Goal: Use online tool/utility

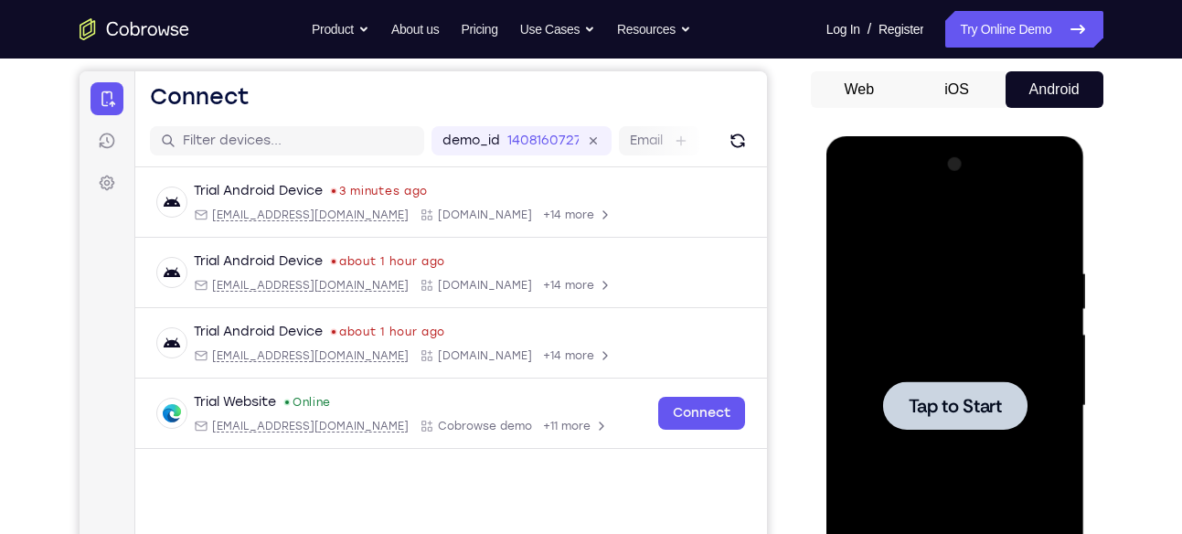
scroll to position [284, 0]
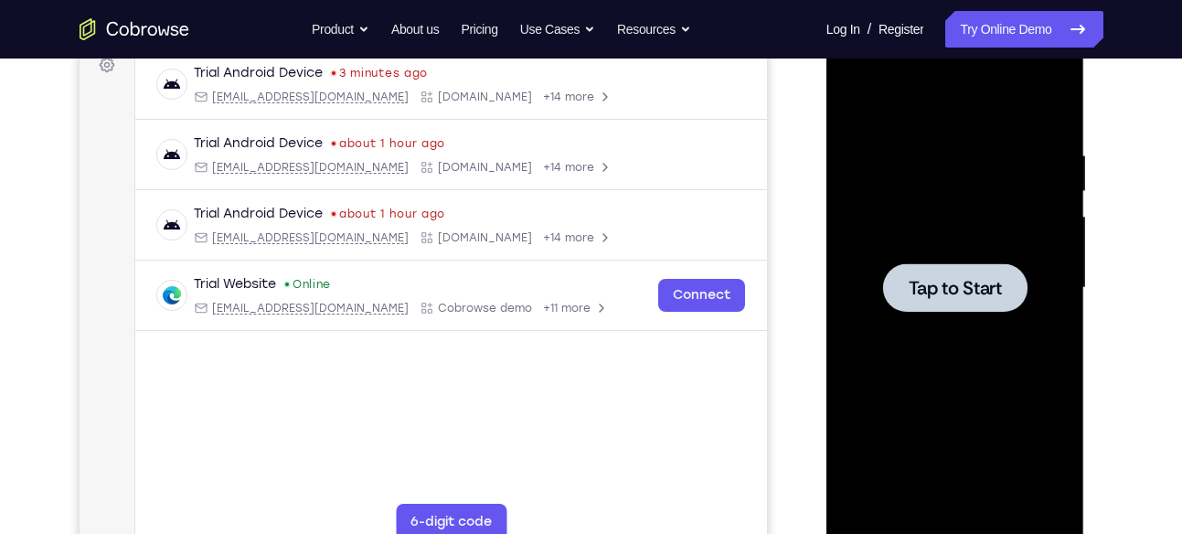
click at [1007, 304] on div at bounding box center [955, 287] width 144 height 48
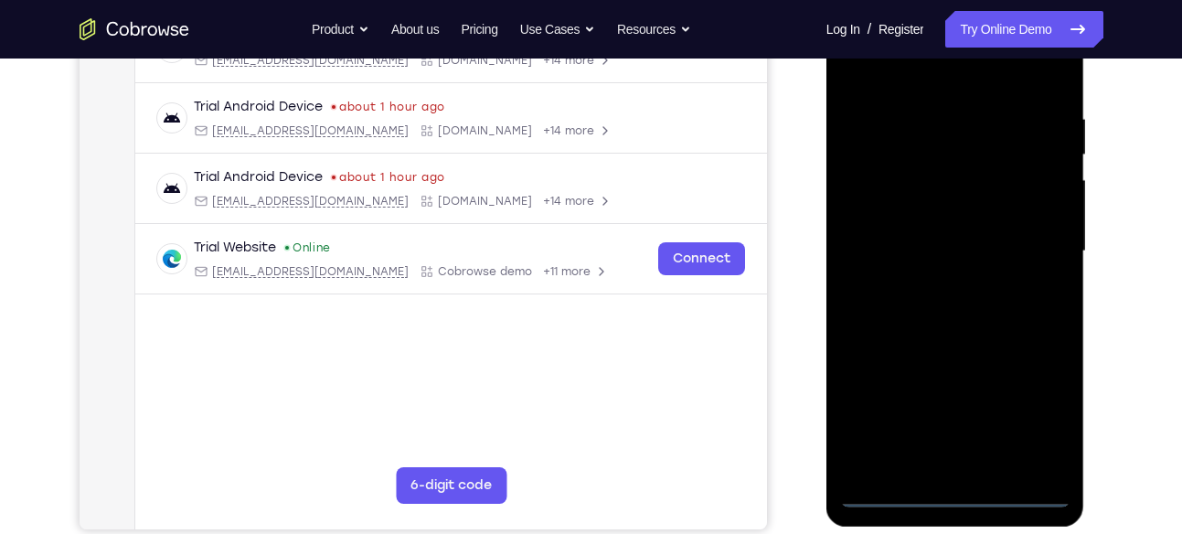
scroll to position [320, 0]
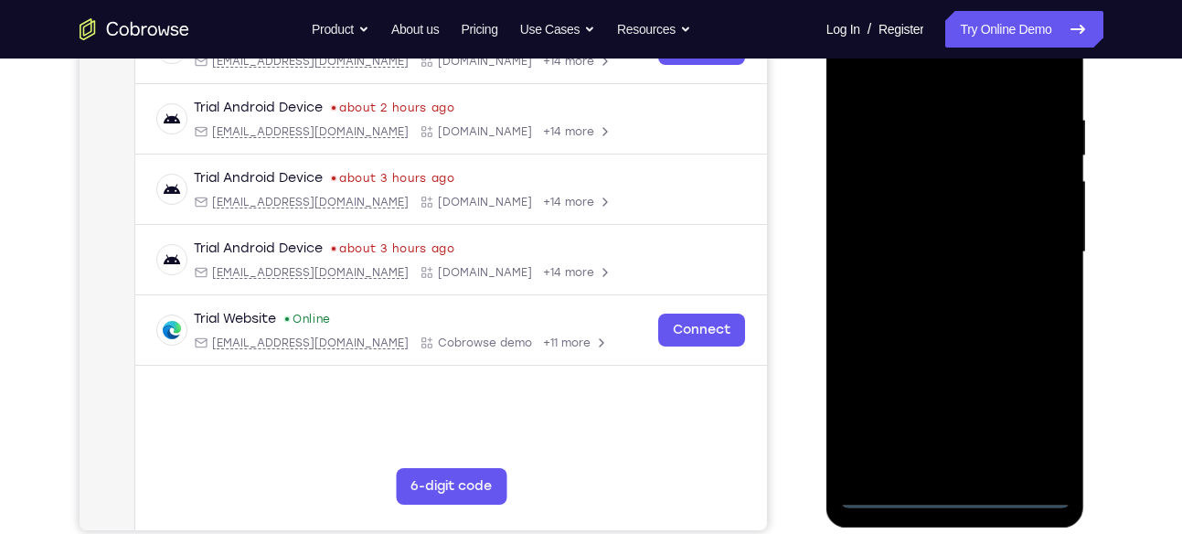
click at [953, 494] on div at bounding box center [955, 252] width 230 height 512
click at [1049, 413] on div at bounding box center [955, 252] width 230 height 512
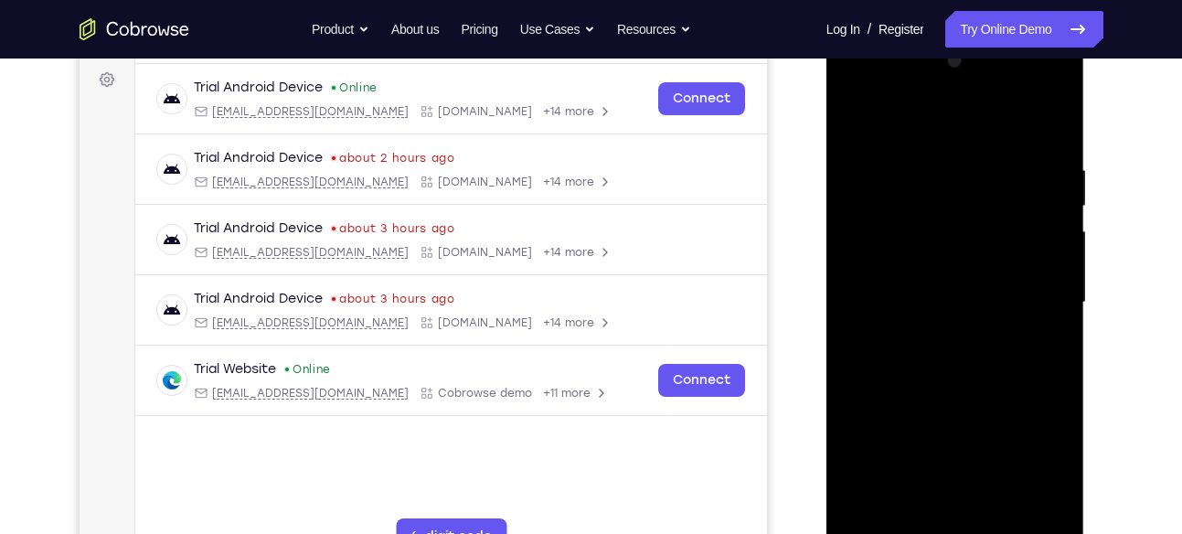
scroll to position [268, 0]
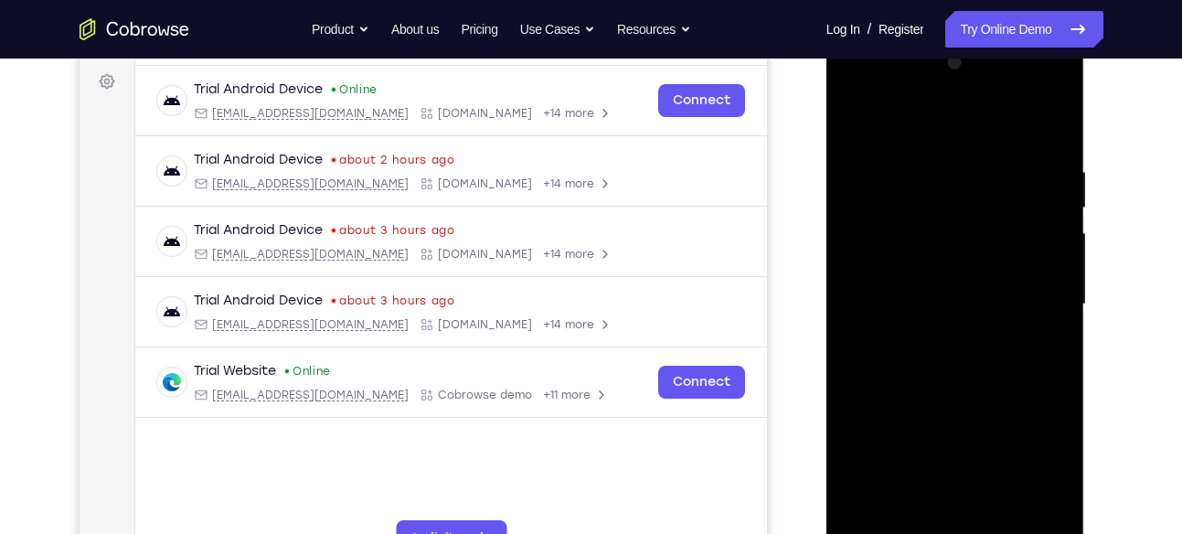
click at [856, 90] on div at bounding box center [955, 304] width 230 height 512
click at [1039, 304] on div at bounding box center [955, 304] width 230 height 512
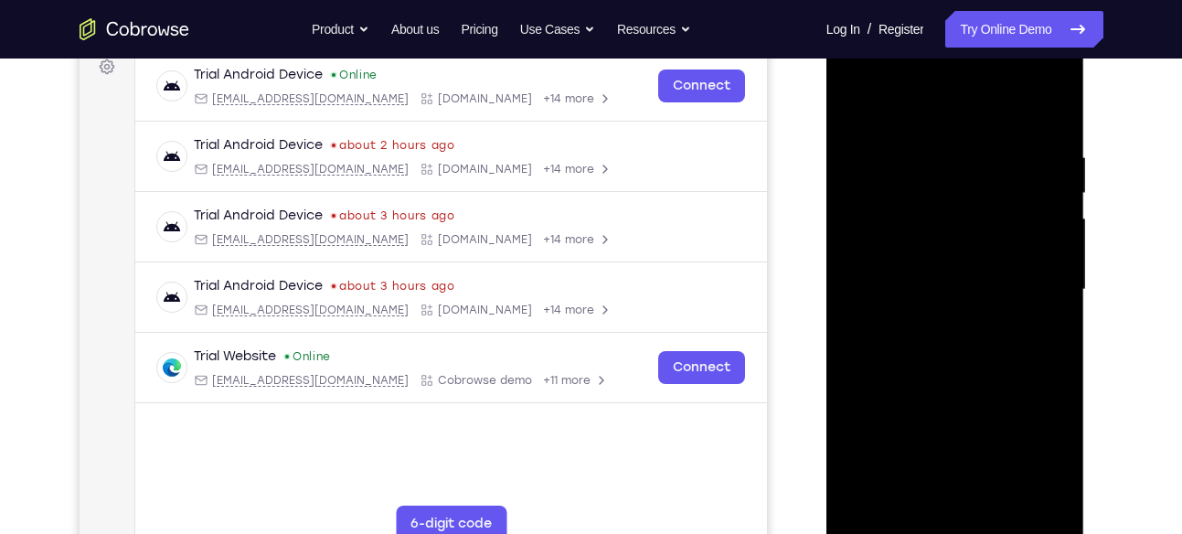
scroll to position [277, 0]
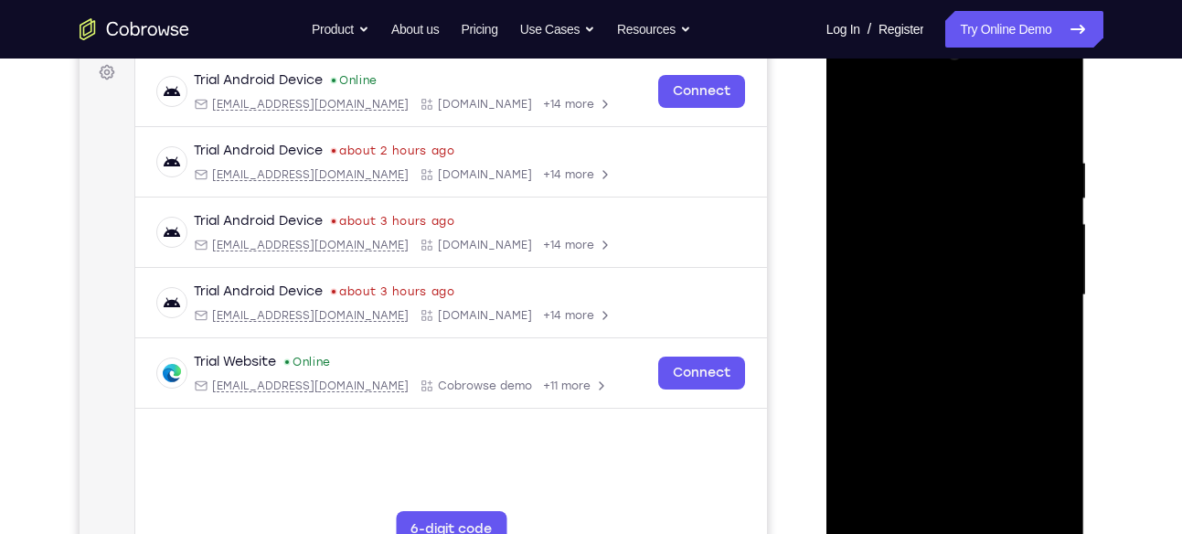
click at [933, 333] on div at bounding box center [955, 295] width 230 height 512
click at [959, 272] on div at bounding box center [955, 295] width 230 height 512
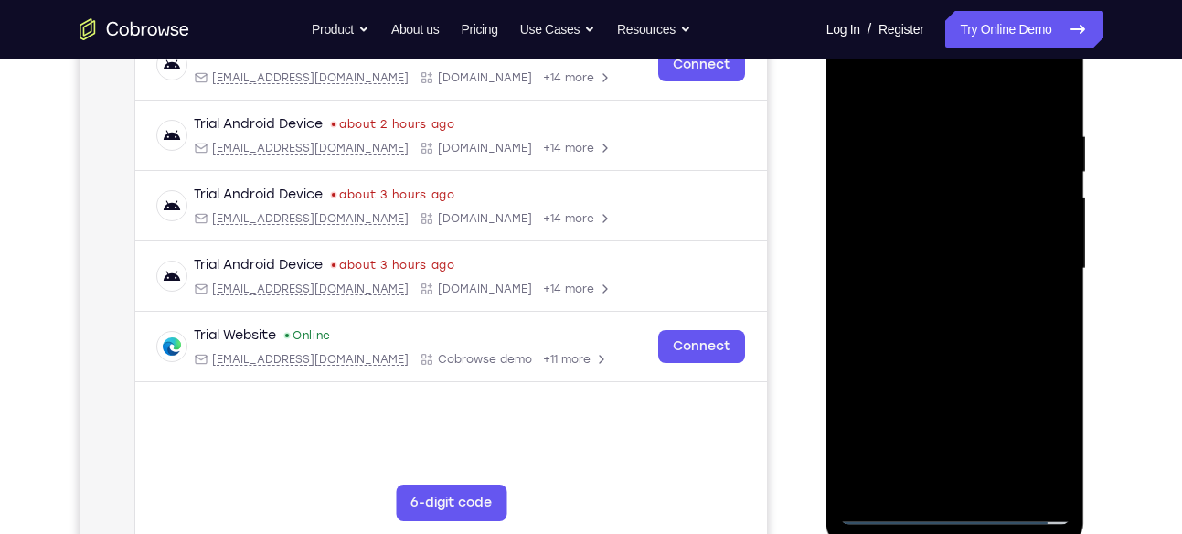
scroll to position [304, 0]
click at [915, 229] on div at bounding box center [955, 268] width 230 height 512
click at [896, 233] on div at bounding box center [955, 268] width 230 height 512
click at [861, 264] on div at bounding box center [955, 268] width 230 height 512
click at [869, 325] on div at bounding box center [955, 268] width 230 height 512
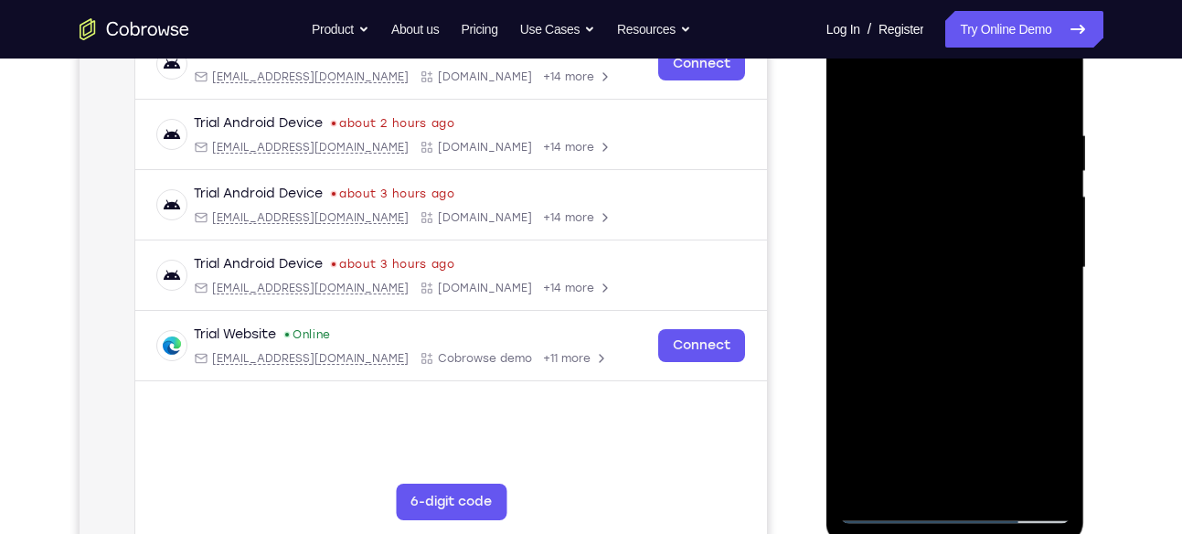
click at [946, 309] on div at bounding box center [955, 268] width 230 height 512
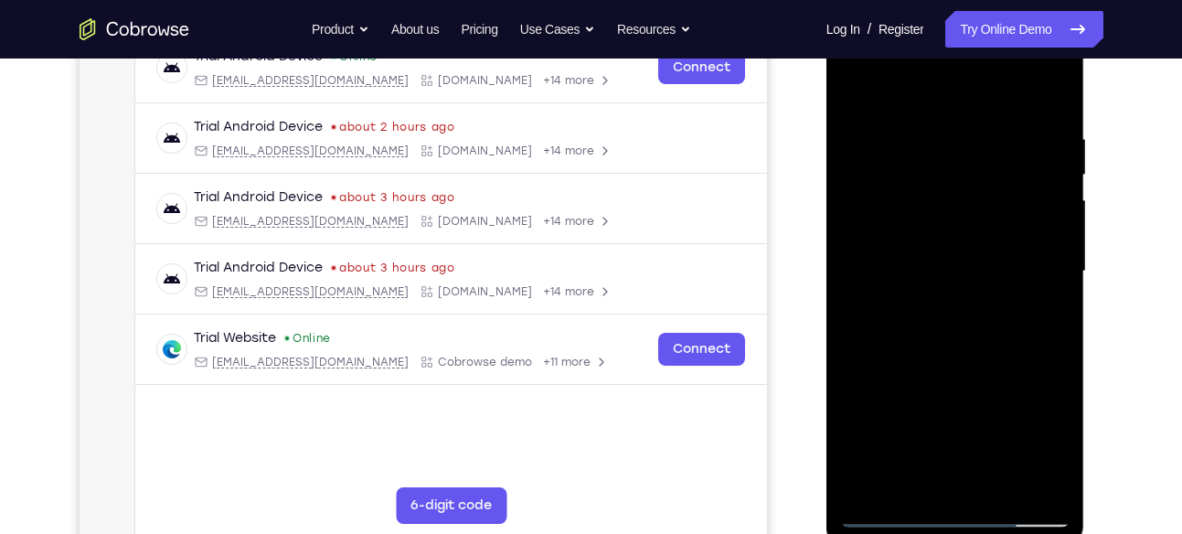
scroll to position [294, 0]
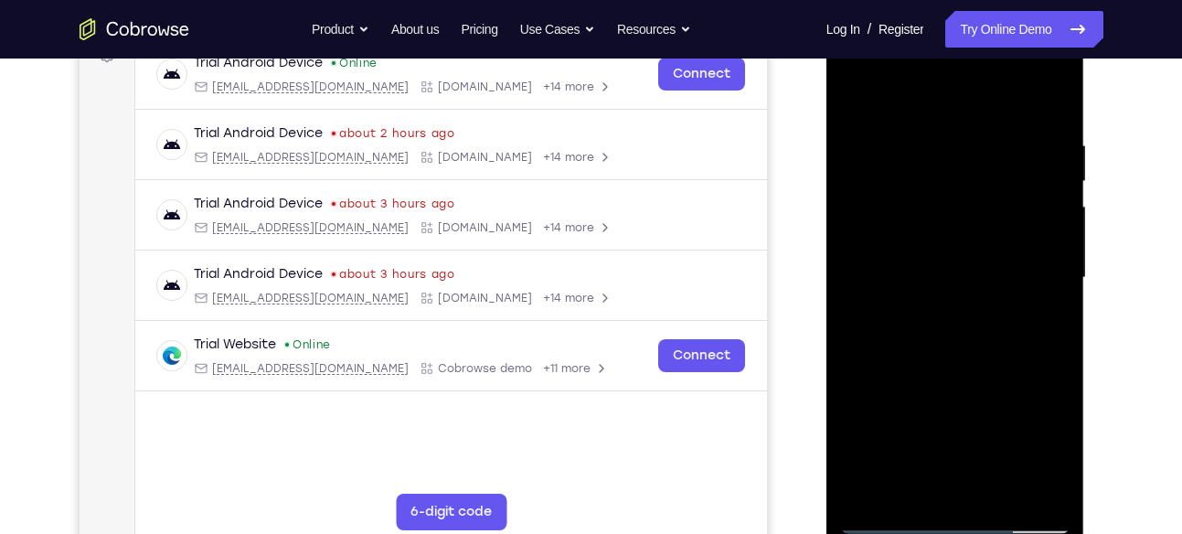
click at [976, 365] on div at bounding box center [955, 278] width 230 height 512
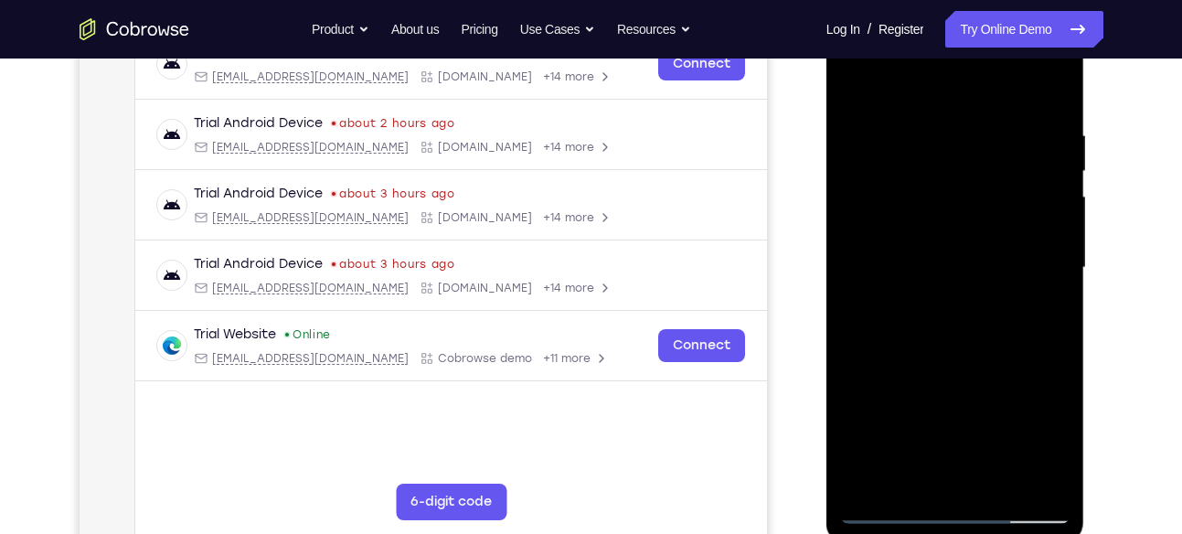
scroll to position [327, 0]
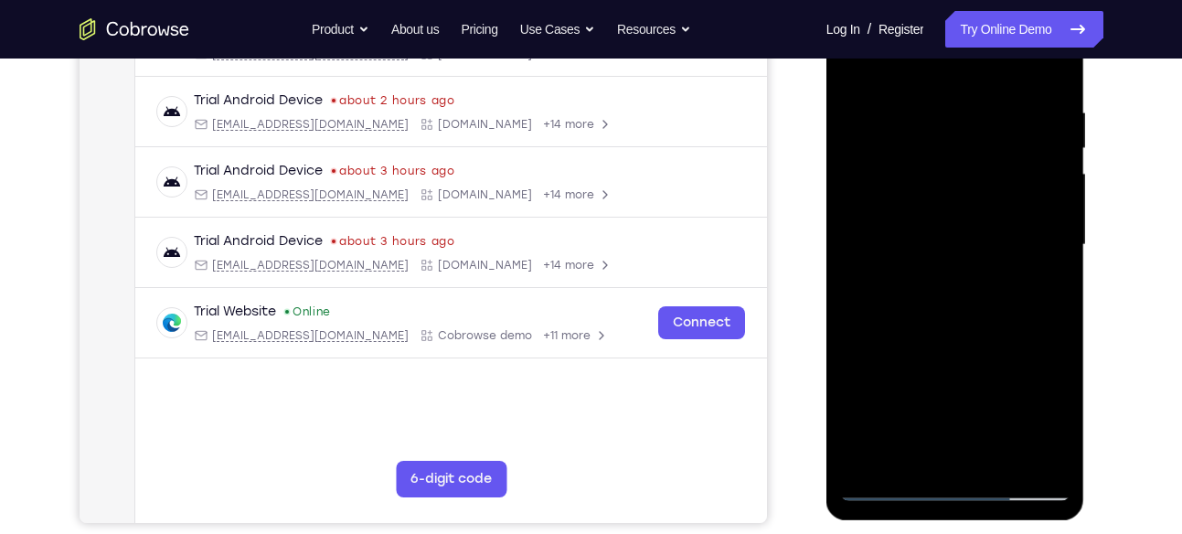
click at [997, 463] on div at bounding box center [955, 245] width 230 height 512
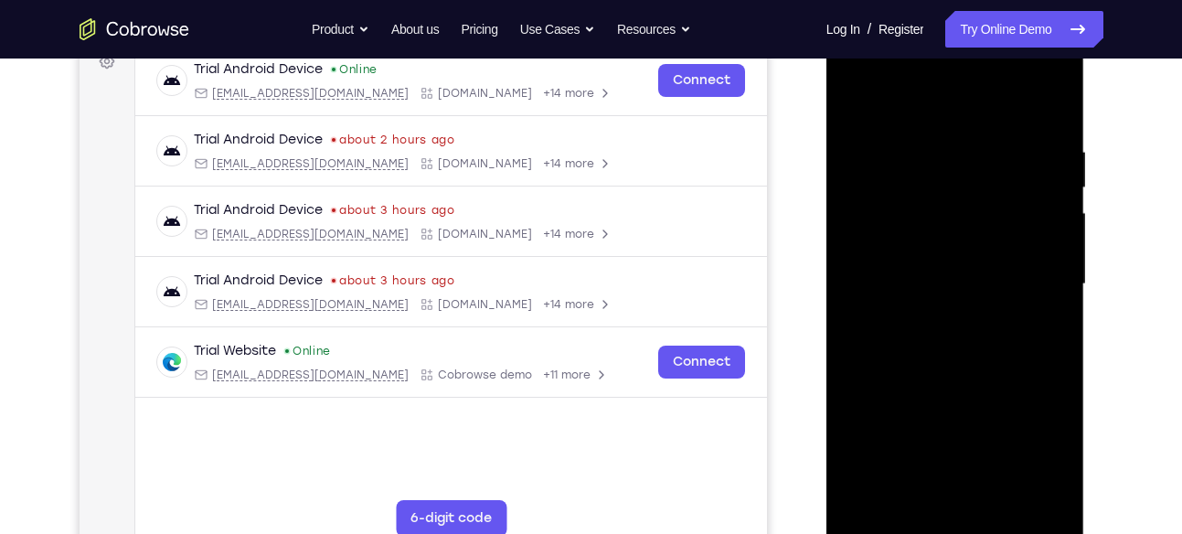
scroll to position [307, 0]
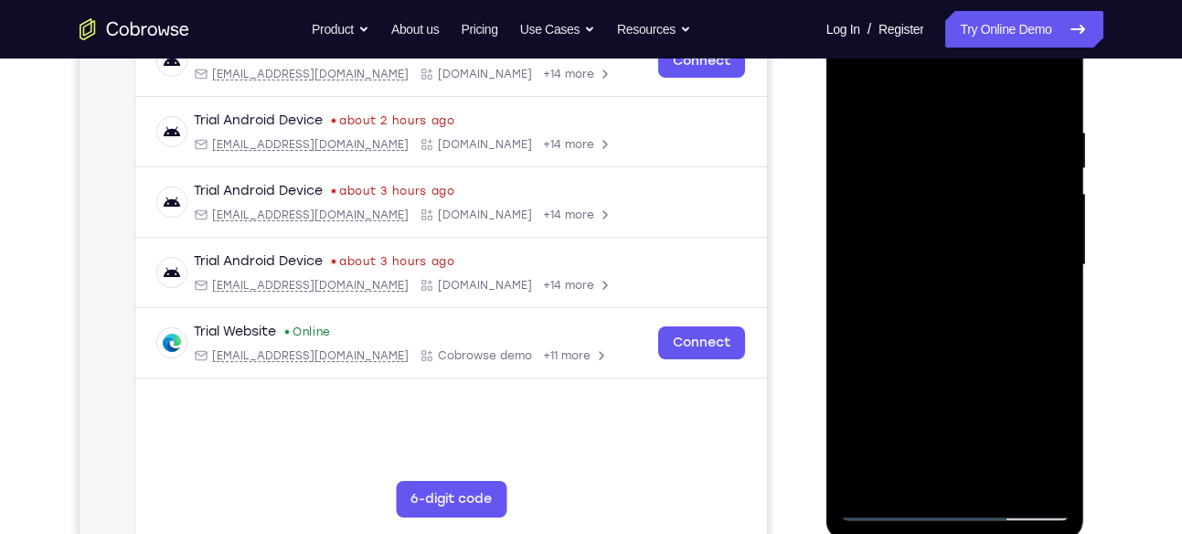
click at [998, 483] on div at bounding box center [955, 265] width 230 height 512
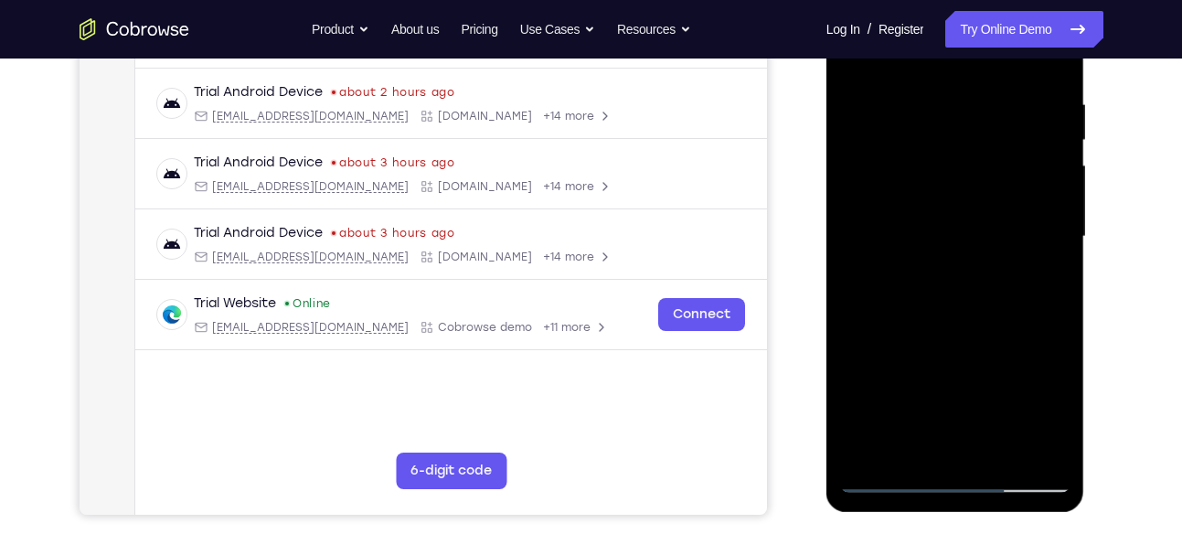
scroll to position [286, 0]
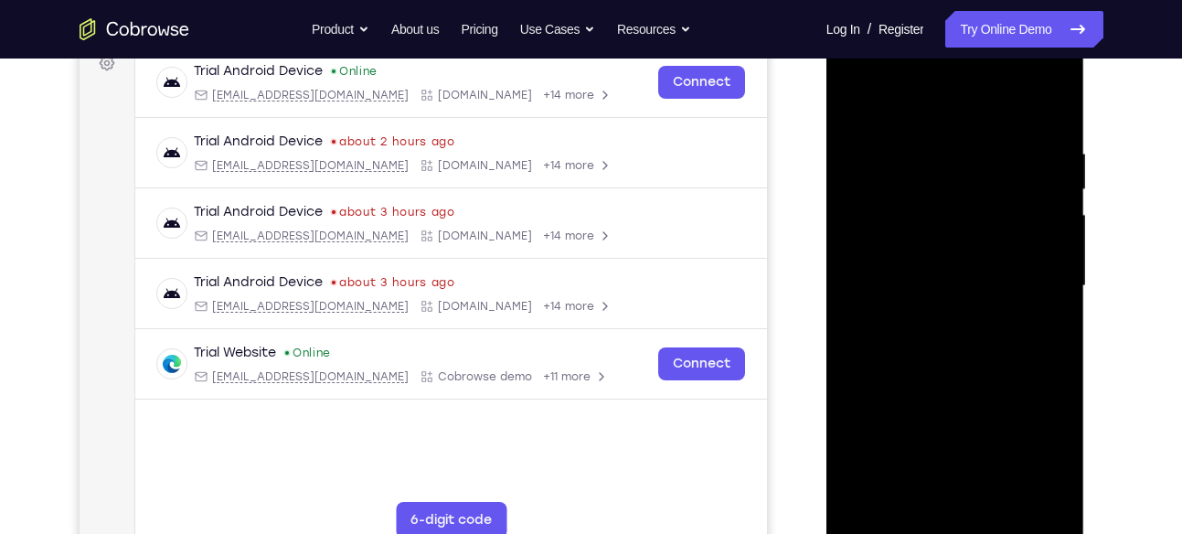
drag, startPoint x: 956, startPoint y: 419, endPoint x: 956, endPoint y: 212, distance: 206.6
click at [956, 212] on div at bounding box center [955, 286] width 230 height 512
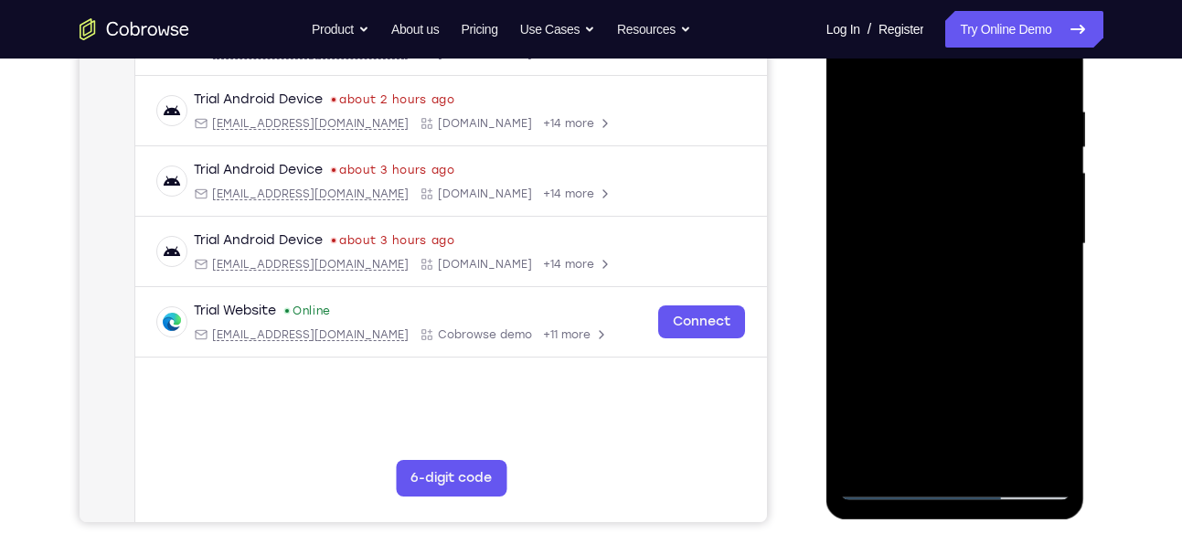
click at [940, 344] on div at bounding box center [955, 244] width 230 height 512
click at [952, 338] on div at bounding box center [955, 244] width 230 height 512
click at [941, 337] on div at bounding box center [955, 244] width 230 height 512
click at [959, 28] on div at bounding box center [955, 244] width 230 height 512
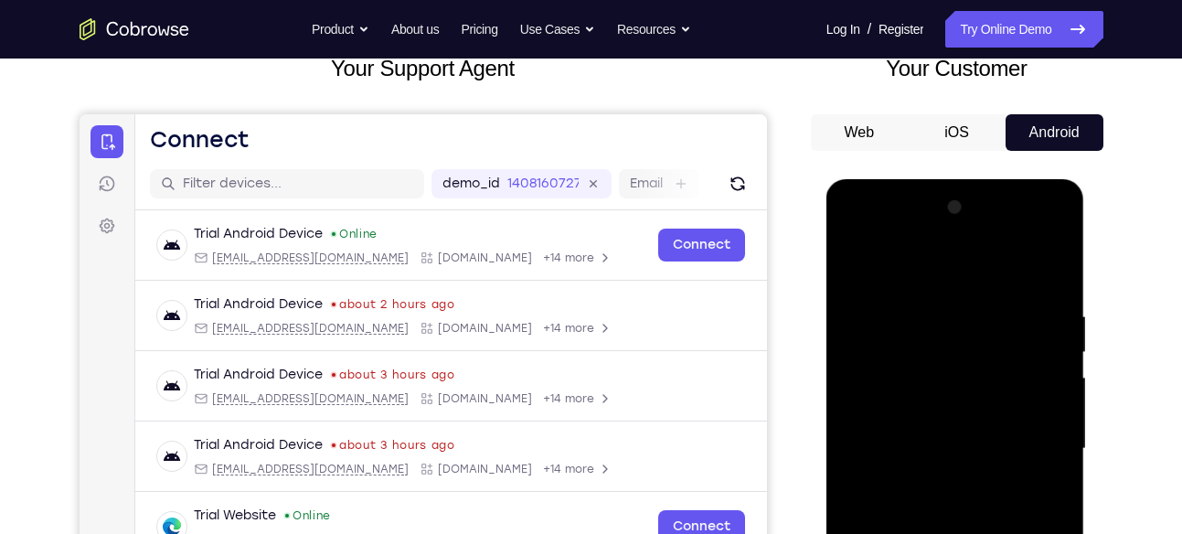
click at [959, 233] on div at bounding box center [955, 449] width 230 height 512
click at [972, 151] on button "iOS" at bounding box center [957, 132] width 98 height 37
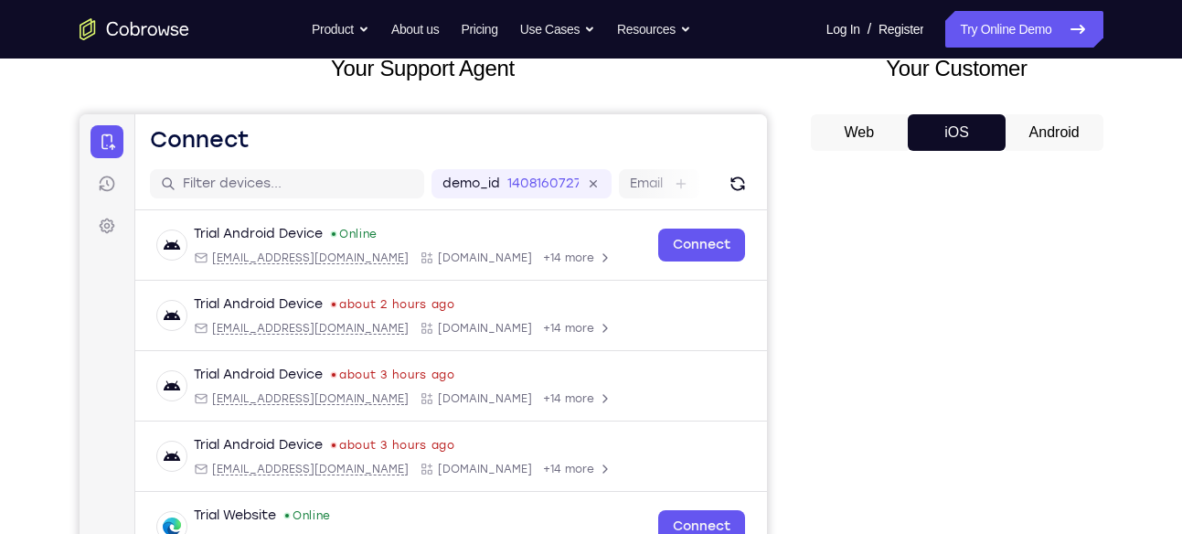
drag, startPoint x: 1049, startPoint y: 180, endPoint x: 257, endPoint y: 101, distance: 795.8
click at [1049, 151] on button "Android" at bounding box center [1055, 132] width 98 height 37
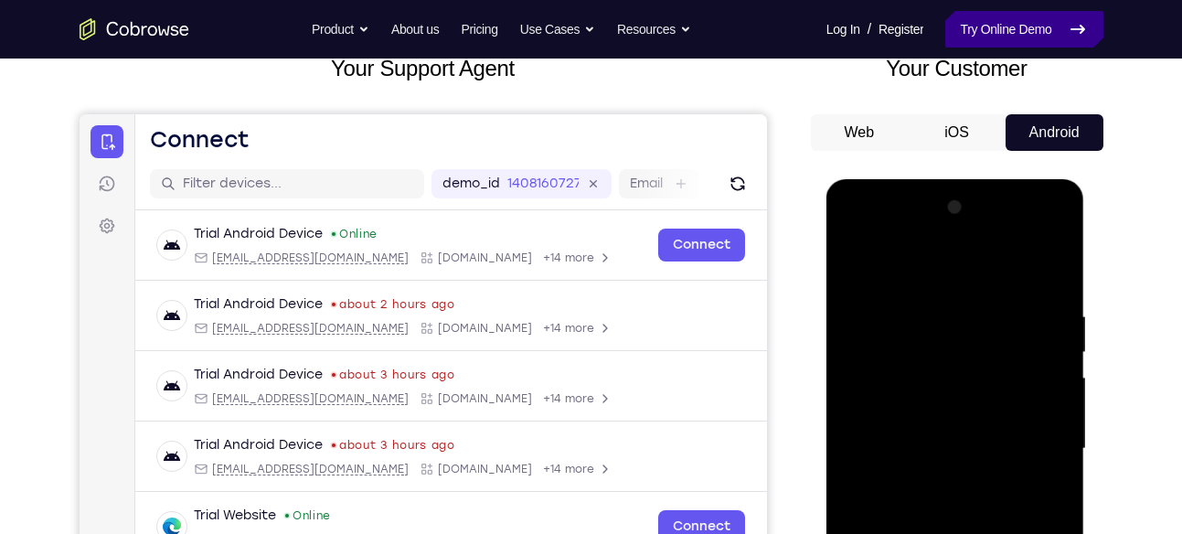
click at [977, 37] on link "Try Online Demo" at bounding box center [1023, 29] width 157 height 37
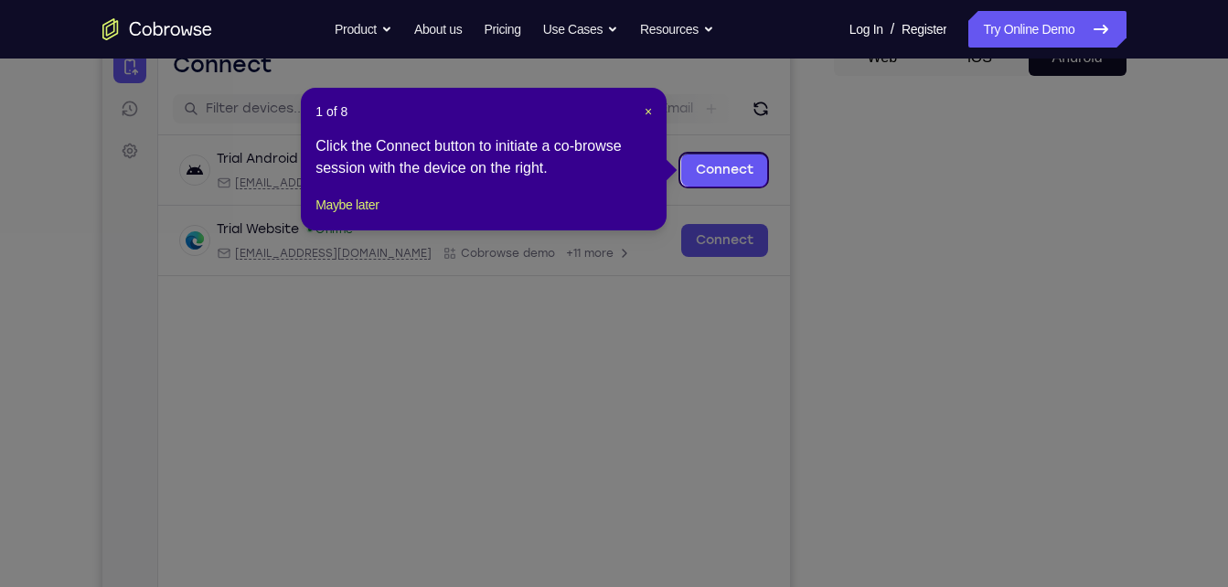
scroll to position [197, 0]
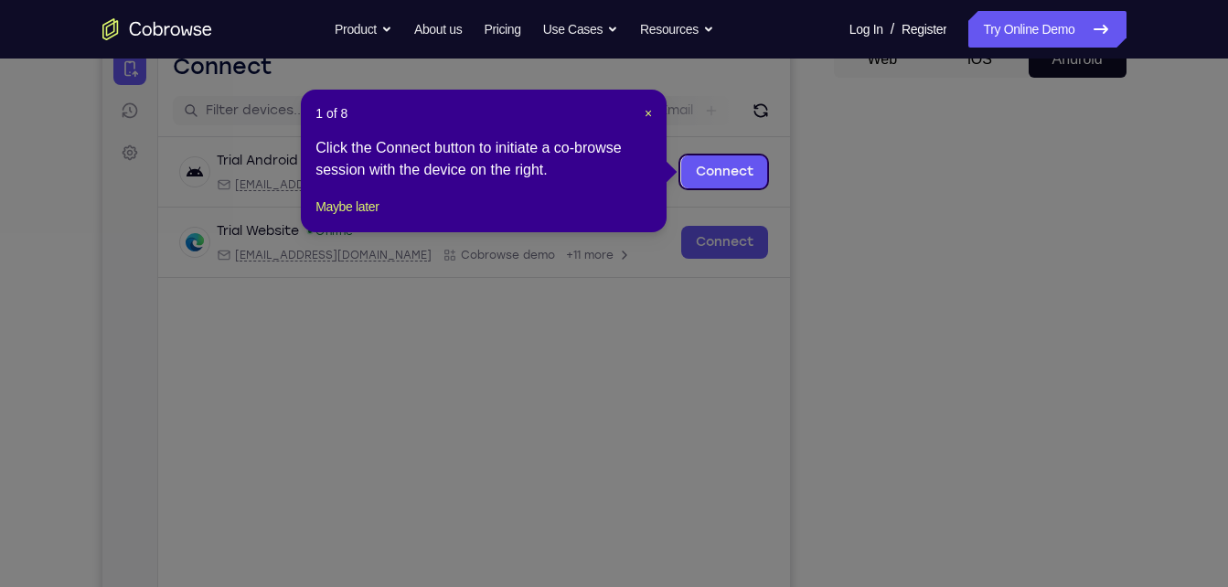
click at [642, 113] on header "1 of 8 ×" at bounding box center [483, 113] width 336 height 18
click at [647, 113] on span "×" at bounding box center [648, 113] width 7 height 15
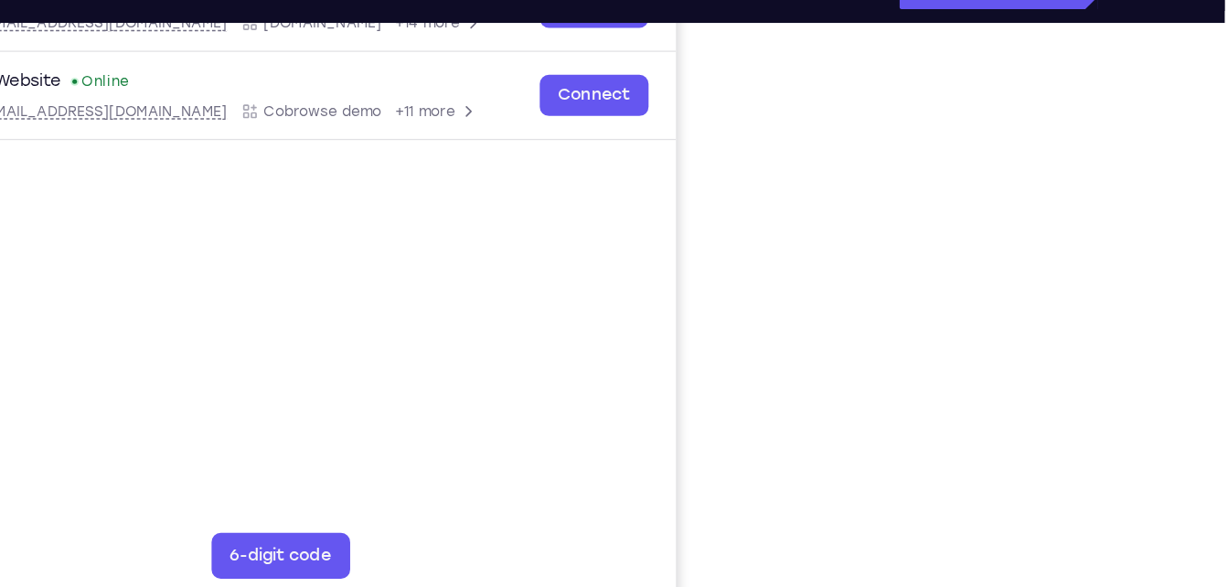
scroll to position [323, 0]
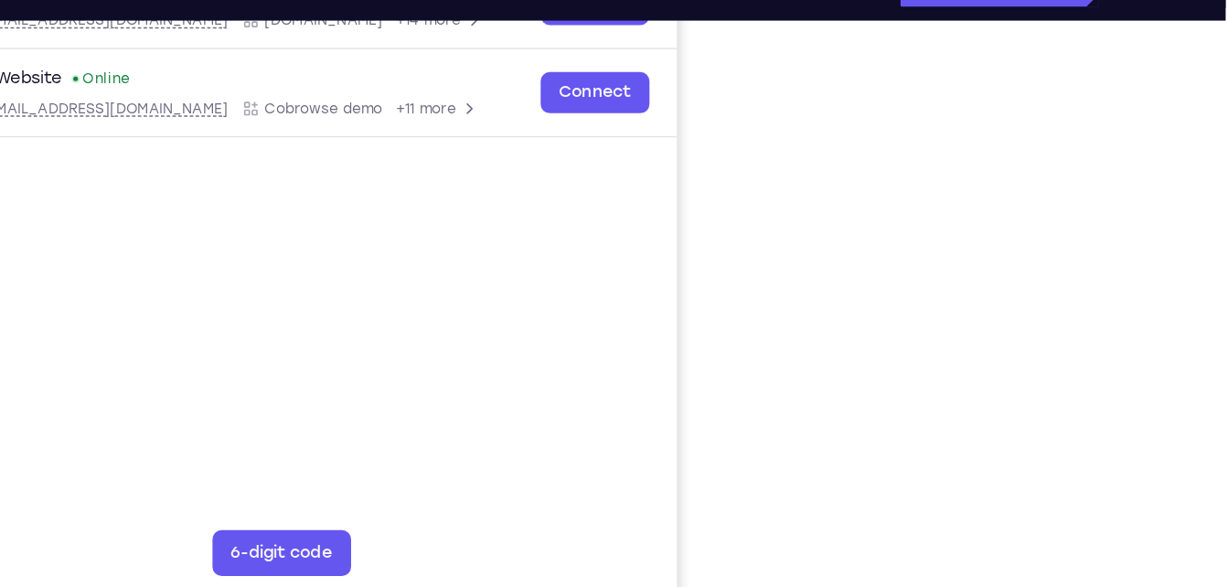
drag, startPoint x: 795, startPoint y: 165, endPoint x: 1156, endPoint y: 240, distance: 368.1
click at [1156, 240] on div "Your Support Agent Your Customer Web iOS Android Next Steps We’d be happy to gi…" at bounding box center [614, 339] width 1170 height 1206
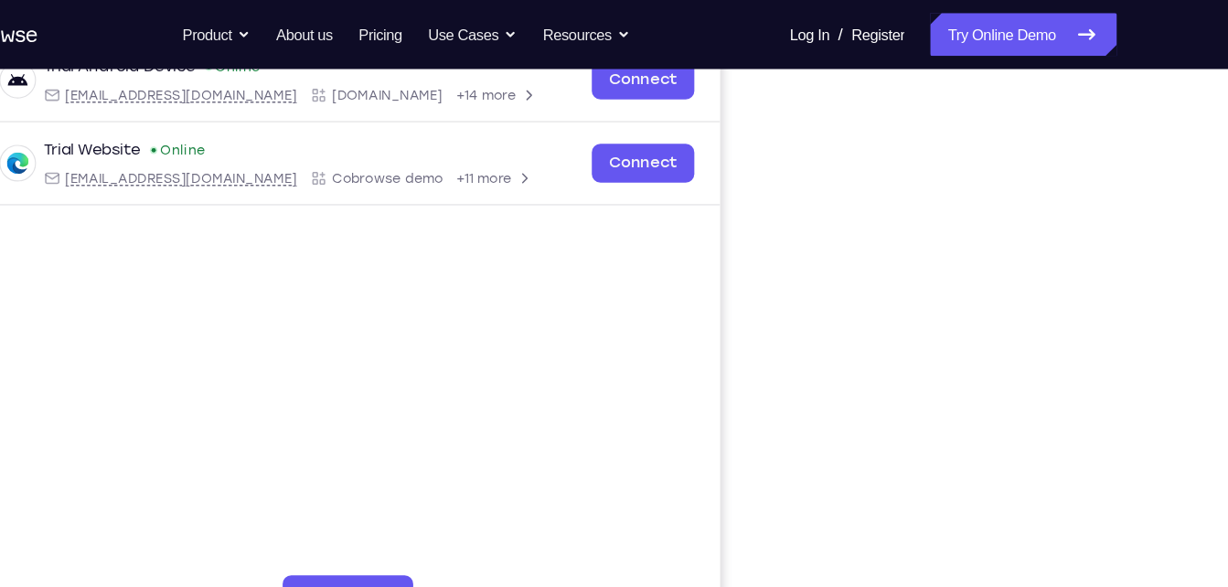
scroll to position [269, 0]
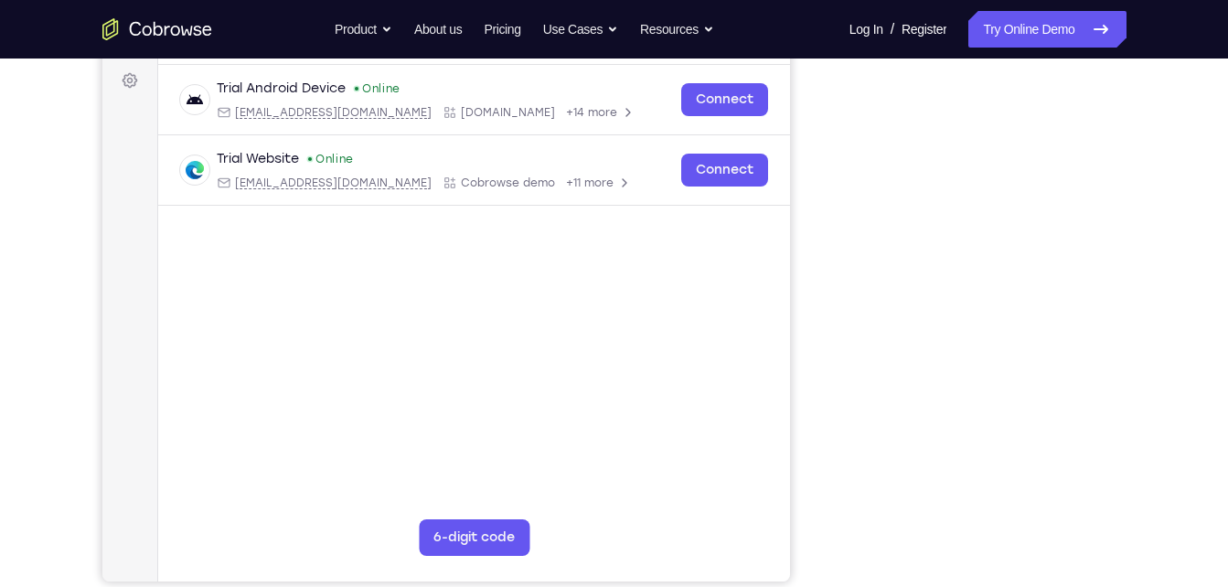
click at [823, 339] on div "Your Support Agent Your Customer Web iOS Android" at bounding box center [614, 245] width 1024 height 676
click at [1169, 363] on div "Your Support Agent Your Customer Web iOS Android Next Steps We’d be happy to gi…" at bounding box center [614, 393] width 1170 height 1206
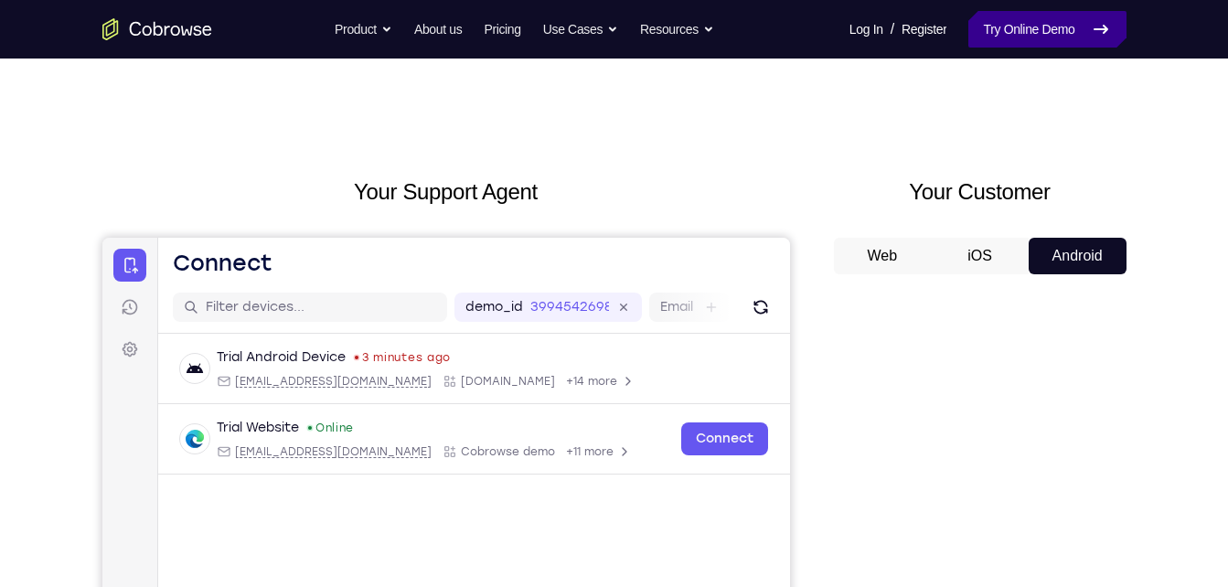
click at [1029, 40] on link "Try Online Demo" at bounding box center [1046, 29] width 157 height 37
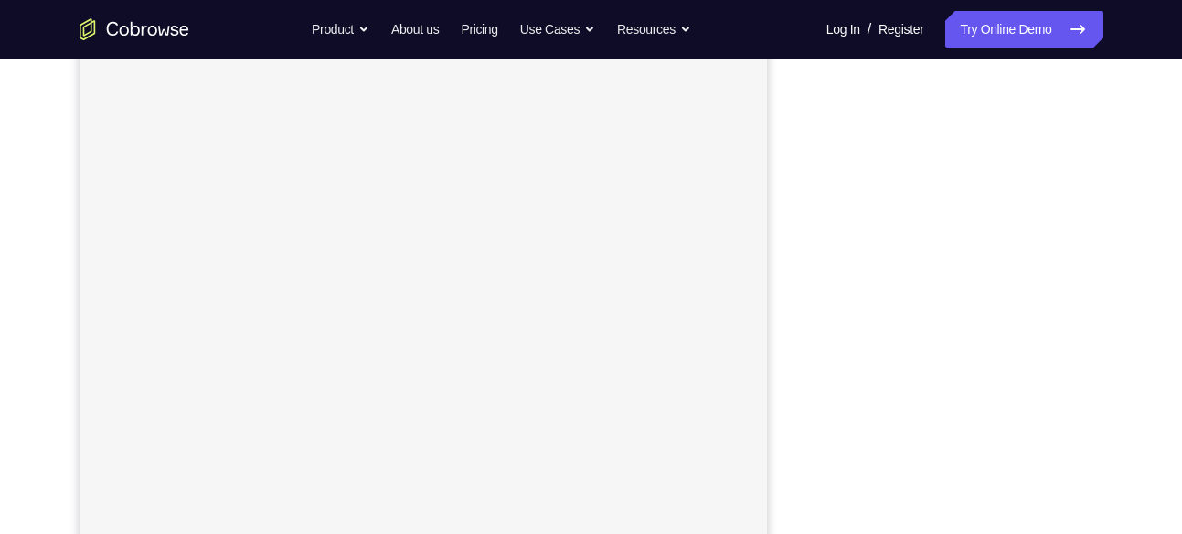
scroll to position [300, 0]
